Goal: Task Accomplishment & Management: Use online tool/utility

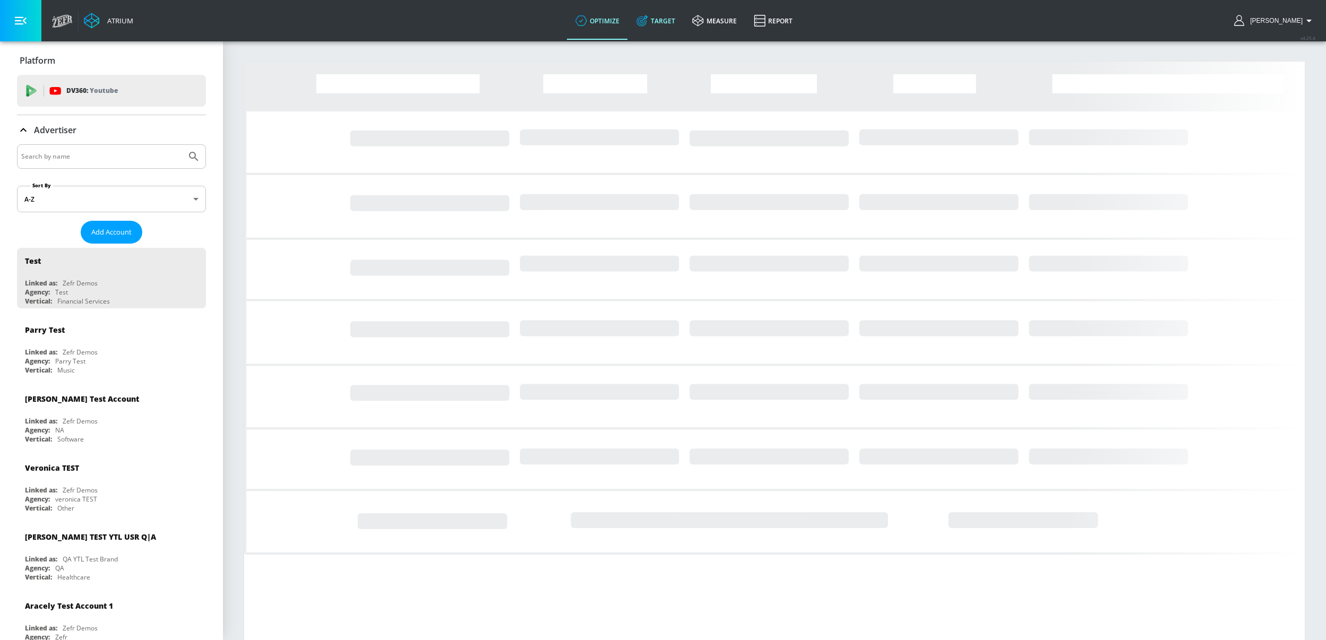
click at [675, 27] on link "Target" at bounding box center [656, 21] width 56 height 38
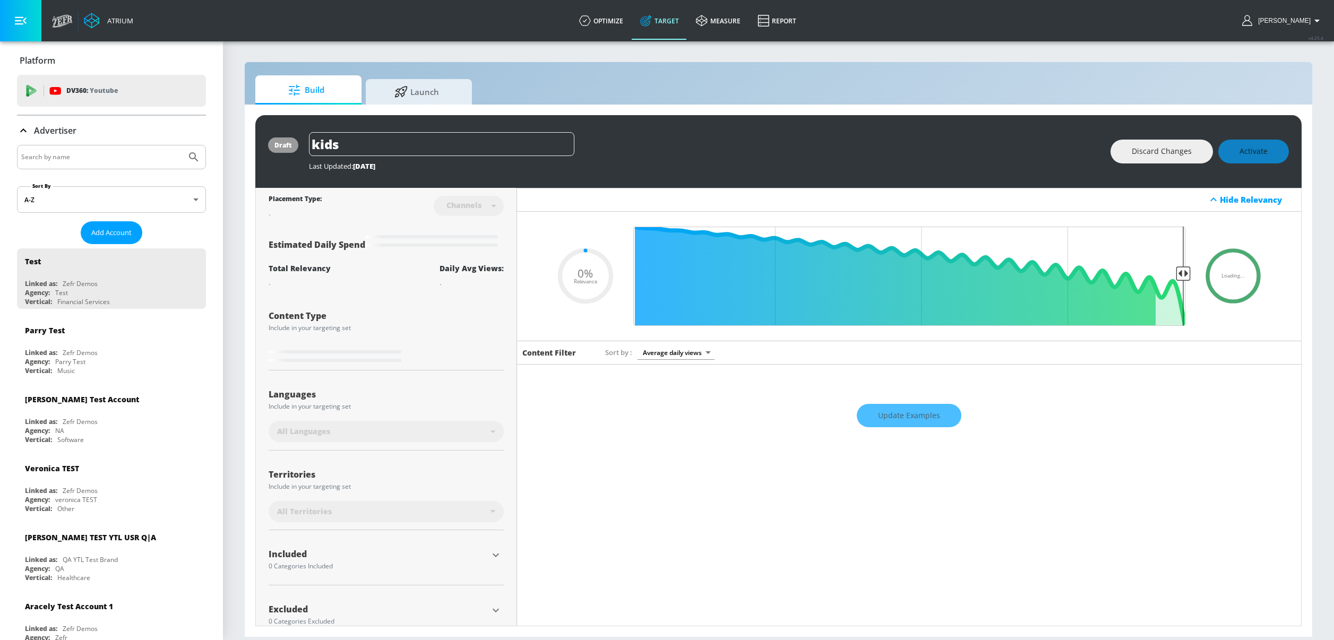
click at [676, 25] on link "Target" at bounding box center [660, 21] width 56 height 38
type input "0.05"
click at [403, 97] on span "Launch" at bounding box center [416, 90] width 81 height 25
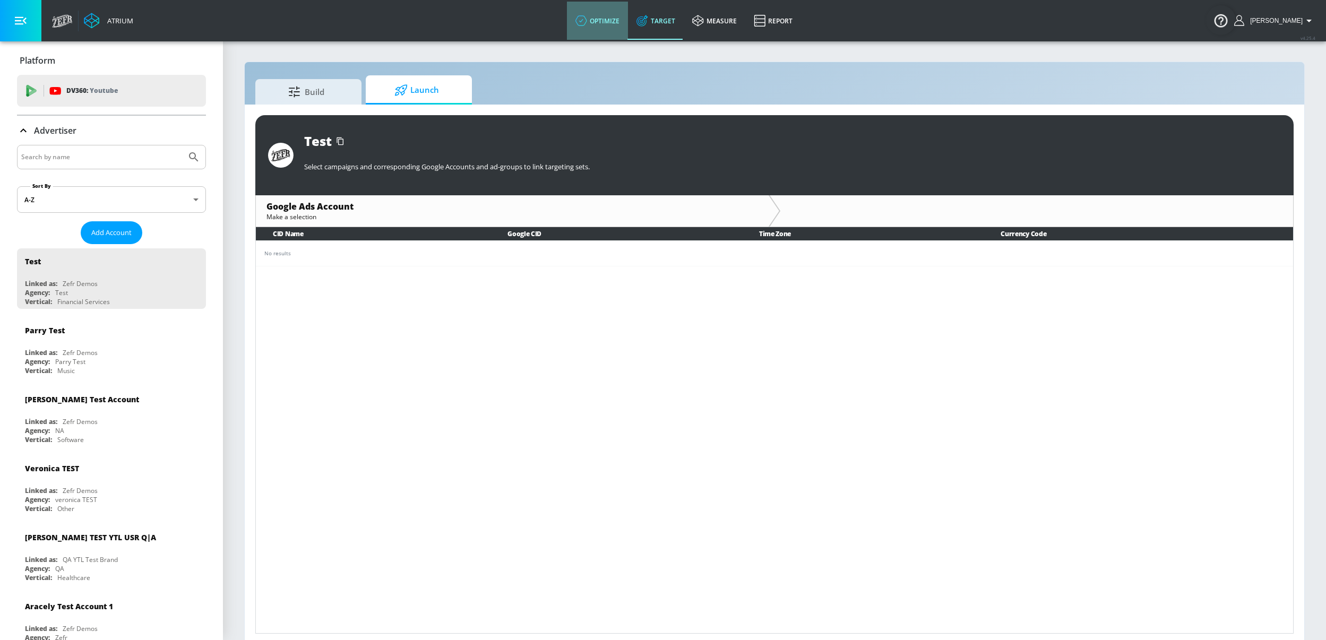
click at [625, 24] on link "optimize" at bounding box center [597, 21] width 61 height 38
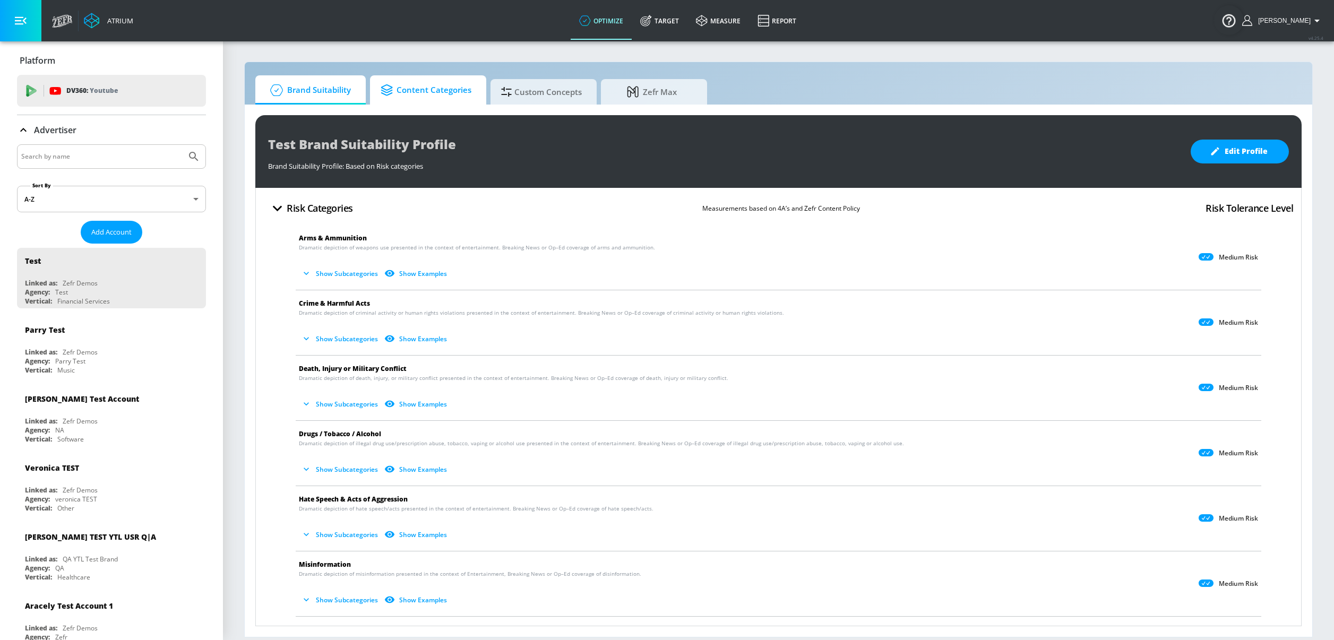
click at [451, 91] on span "Content Categories" at bounding box center [426, 90] width 91 height 25
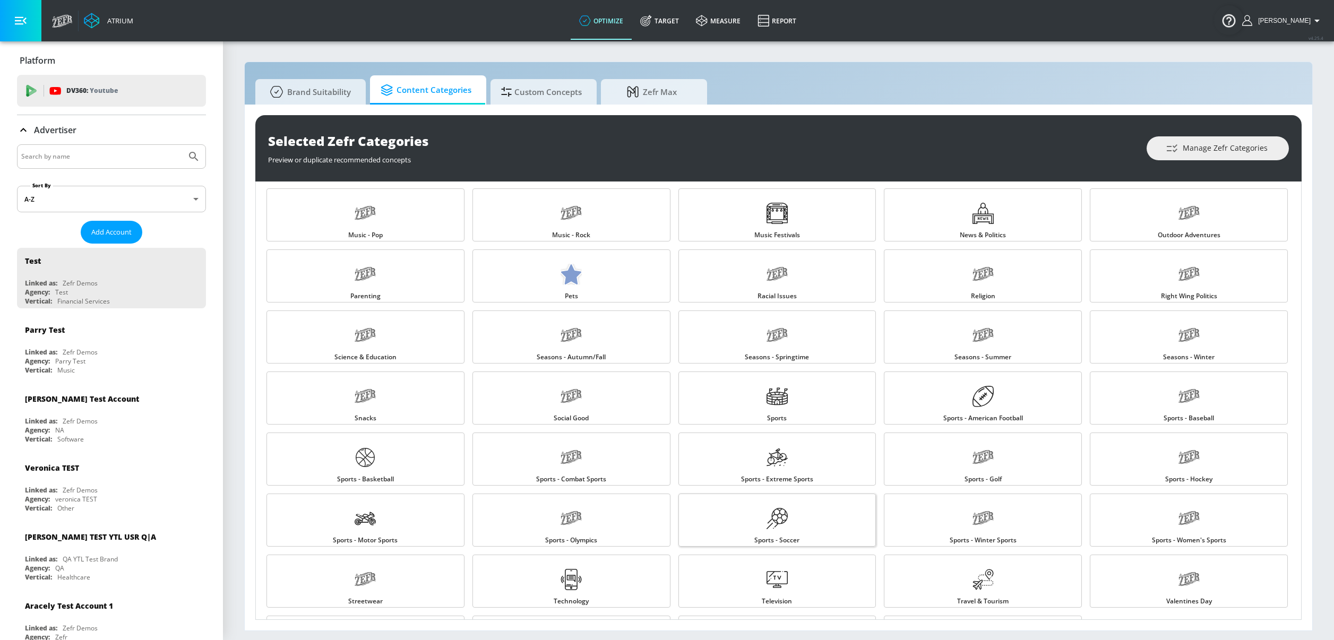
scroll to position [877, 0]
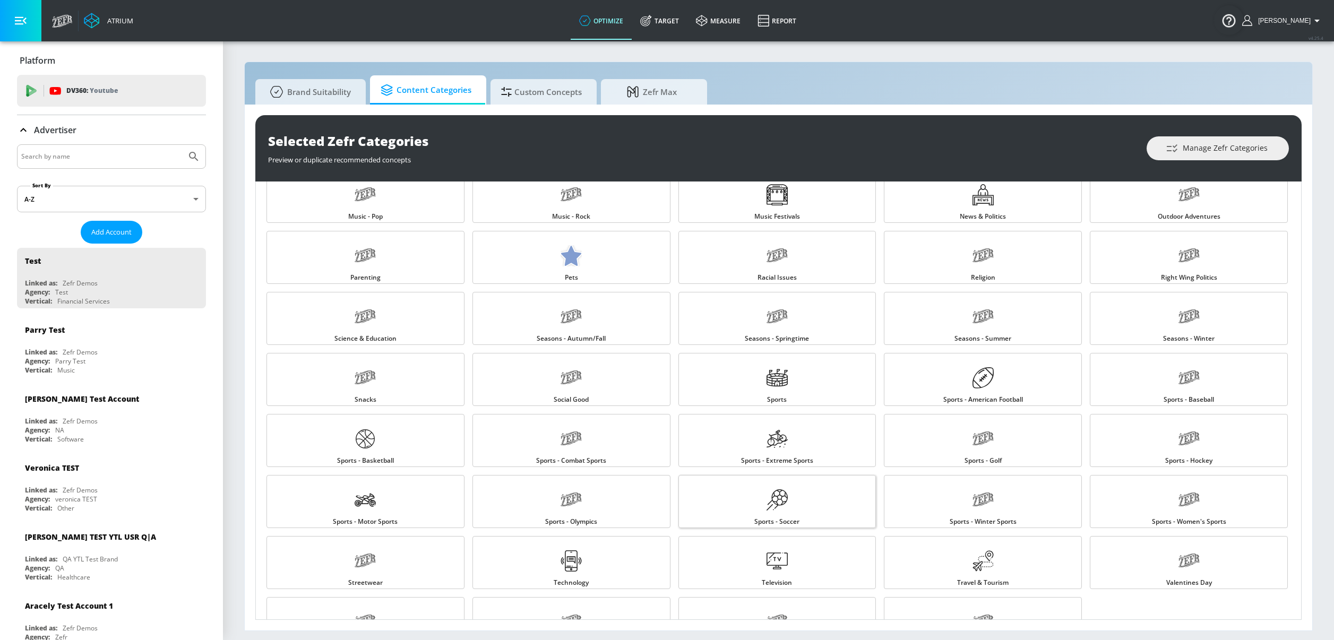
click at [795, 502] on link "Sports - Soccer" at bounding box center [777, 501] width 198 height 53
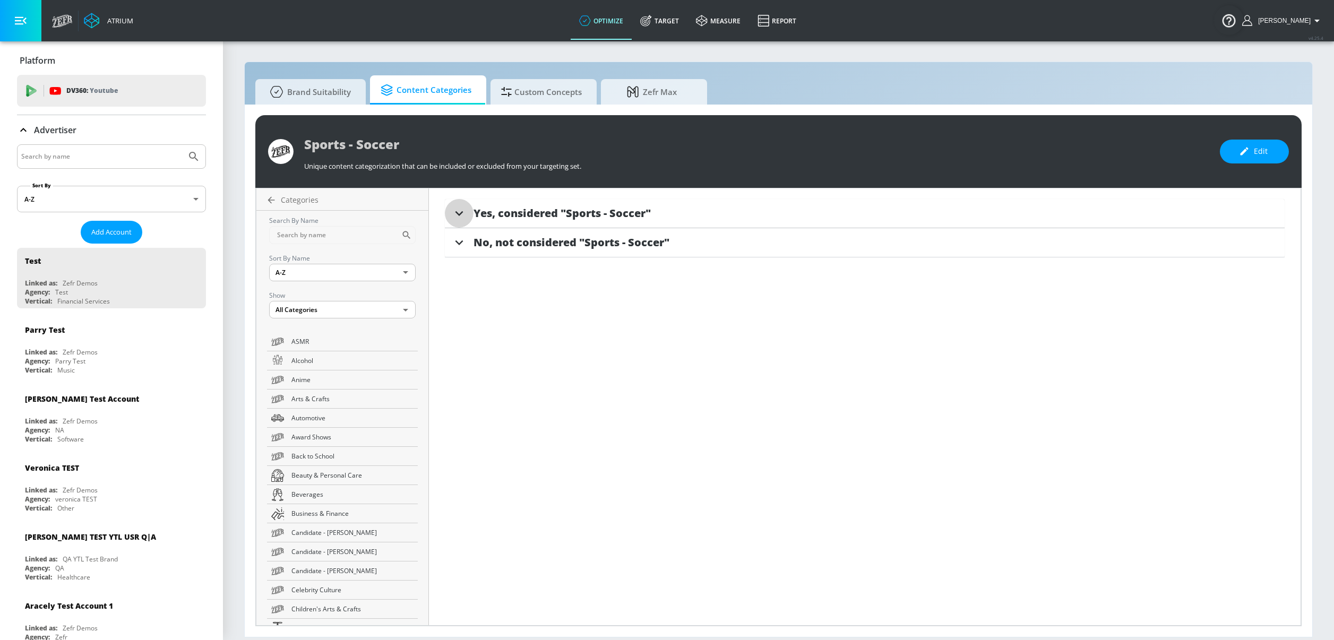
click at [456, 215] on div at bounding box center [459, 213] width 29 height 29
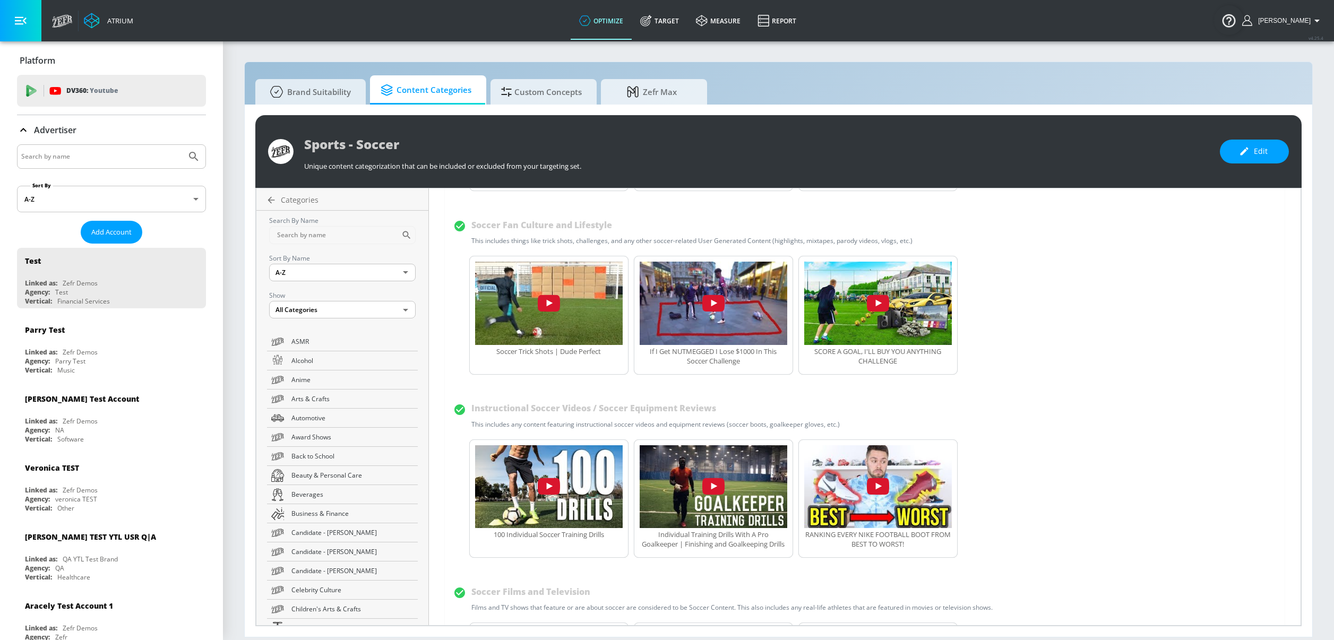
scroll to position [465, 0]
